Goal: Use online tool/utility: Use online tool/utility

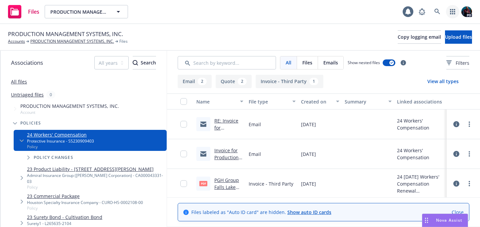
click at [456, 10] on link "button" at bounding box center [452, 11] width 13 height 13
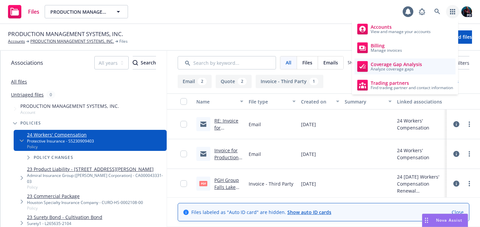
click at [370, 68] on div "Coverage Gap Analysis Analyze coverage gaps" at bounding box center [390, 66] width 65 height 11
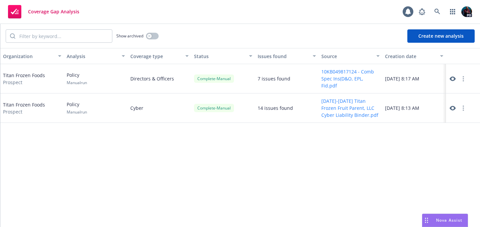
click at [453, 105] on icon at bounding box center [453, 108] width 6 height 6
click at [443, 218] on span "Nova Assist" at bounding box center [449, 220] width 26 height 6
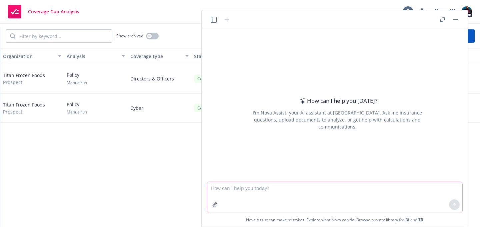
click at [243, 190] on textarea at bounding box center [334, 197] width 255 height 31
click at [336, 190] on textarea "Can you please take the following information and format it into a clean and le…" at bounding box center [334, 197] width 255 height 31
click at [407, 188] on textarea "Can you please take the following information and organize it into a clean and …" at bounding box center [334, 197] width 255 height 31
paste textarea "Issues ---------- Conduct Exclusion with 'final non-appealable adjudication in …"
type textarea "Can you please take the following information and organize it into a clean and …"
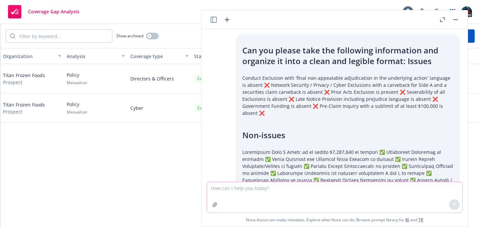
type textarea "A"
type textarea "I"
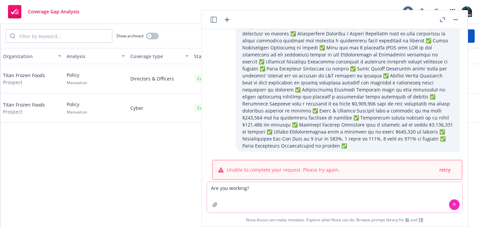
type textarea "Are you working?"
click at [440, 166] on span "retry" at bounding box center [445, 169] width 11 height 6
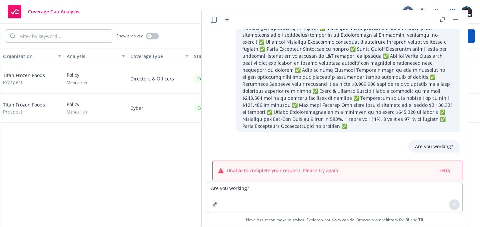
scroll to position [195, 0]
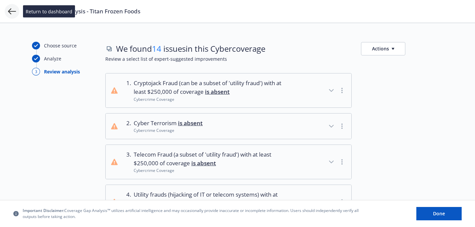
click at [11, 13] on icon at bounding box center [12, 11] width 8 height 8
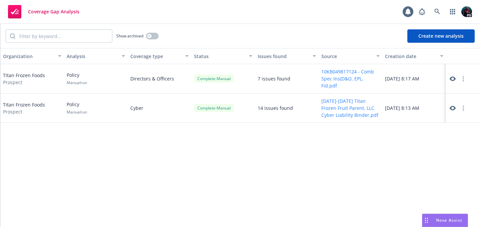
click at [453, 78] on icon at bounding box center [453, 79] width 6 height 6
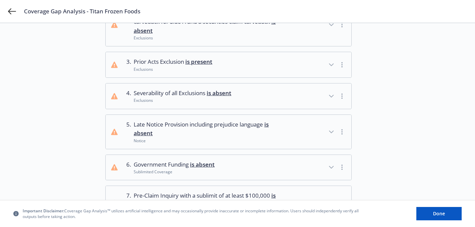
scroll to position [114, 0]
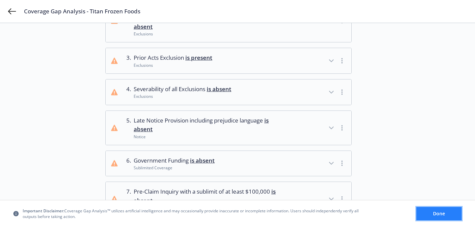
click at [434, 215] on span "Done" at bounding box center [439, 213] width 12 height 6
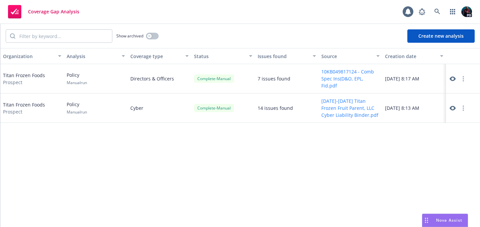
click at [464, 79] on icon "button" at bounding box center [463, 78] width 1 height 5
click at [406, 72] on div "[DATE] 8:17 AM" at bounding box center [415, 78] width 64 height 29
click at [358, 76] on button "10KB049817124 - Comb Spec Ins(D&O, EPL, Fid.pdf" at bounding box center [351, 78] width 58 height 21
click at [451, 77] on icon at bounding box center [453, 78] width 6 height 5
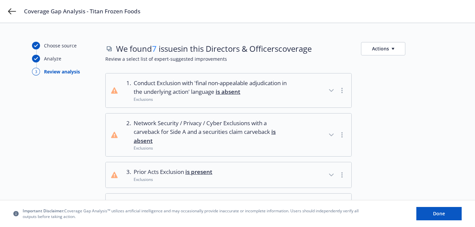
click at [388, 48] on button "Actions" at bounding box center [383, 48] width 44 height 13
click at [387, 79] on link "Copy full list of what we’ve checked for" at bounding box center [416, 76] width 108 height 13
